Goal: Navigation & Orientation: Go to known website

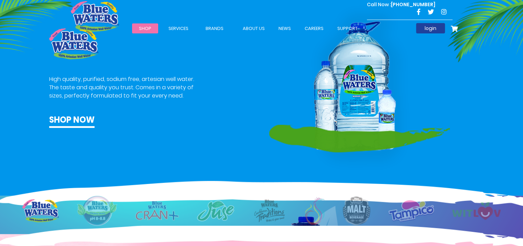
scroll to position [425, 0]
